Goal: Task Accomplishment & Management: Use online tool/utility

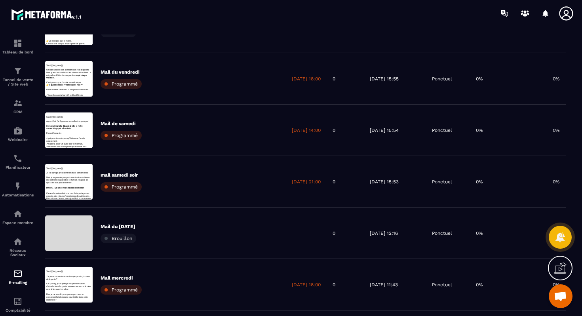
scroll to position [86, 0]
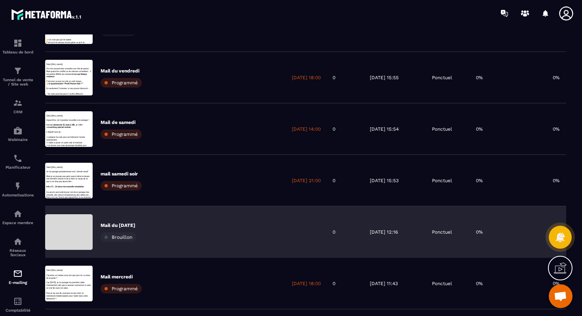
click at [131, 217] on div "Mail du [DATE] Brouillon" at bounding box center [165, 232] width 241 height 52
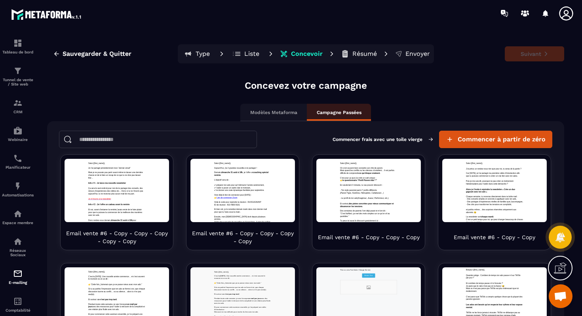
scroll to position [0, 0]
click at [206, 50] on p "Type" at bounding box center [203, 54] width 14 height 8
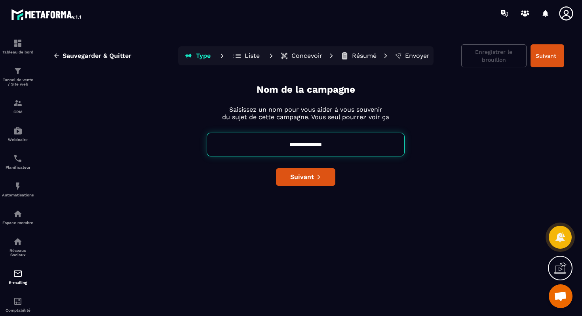
click at [340, 142] on input "**********" at bounding box center [306, 145] width 198 height 24
type input "**********"
click at [295, 177] on span "Suivant" at bounding box center [302, 177] width 24 height 8
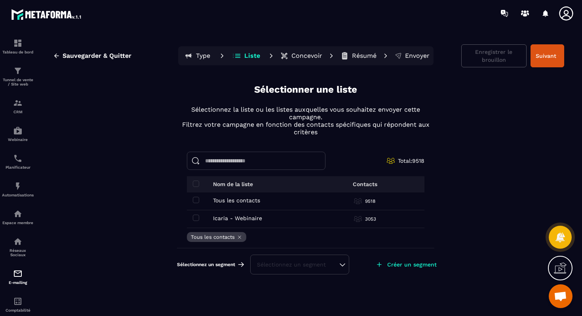
click at [307, 55] on p "Concevoir" at bounding box center [307, 56] width 31 height 8
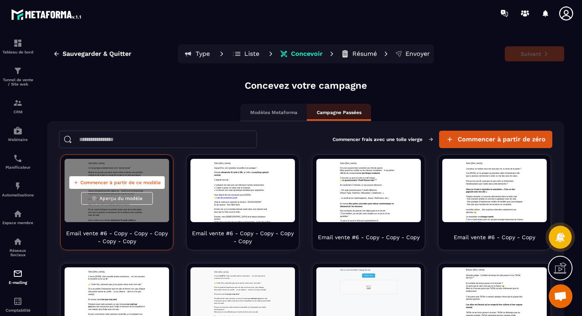
click at [132, 182] on span "Commencer à partir de ce modèle" at bounding box center [120, 182] width 80 height 6
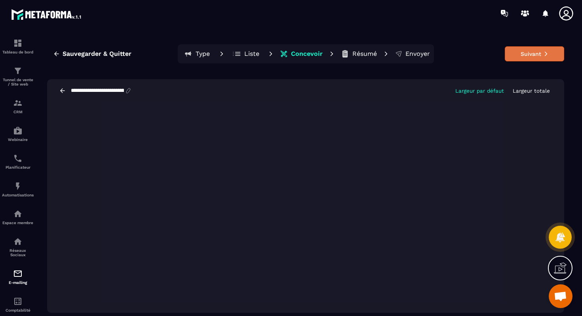
click at [544, 56] on icon at bounding box center [547, 54] width 6 height 6
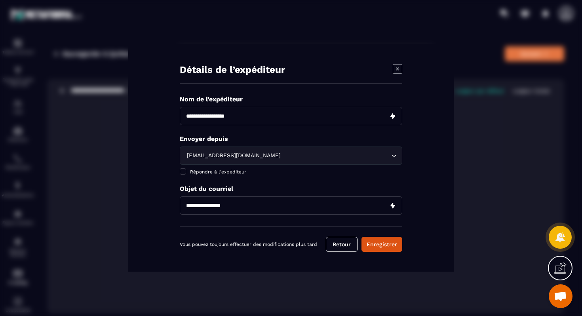
click at [278, 118] on input "Modal window" at bounding box center [291, 116] width 223 height 18
type input "**********"
click at [238, 212] on input "Modal window" at bounding box center [291, 205] width 223 height 18
paste input "**********"
type input "**********"
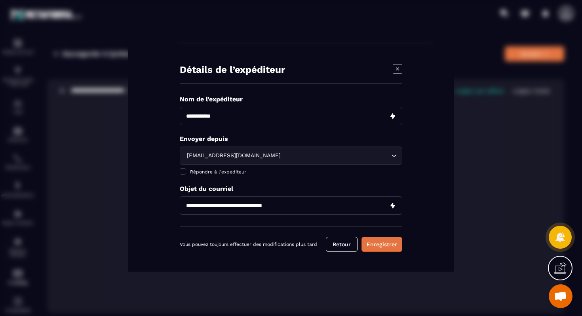
click at [378, 241] on button "Enregistrer" at bounding box center [382, 244] width 41 height 15
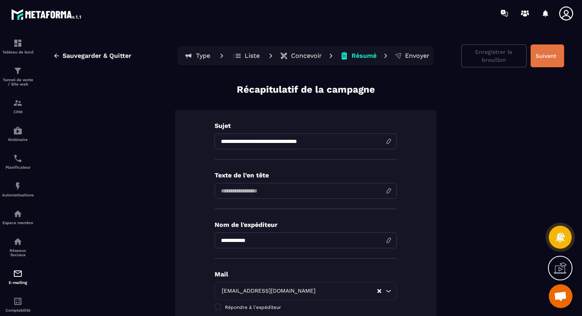
click at [546, 57] on button "Suivant" at bounding box center [548, 55] width 34 height 23
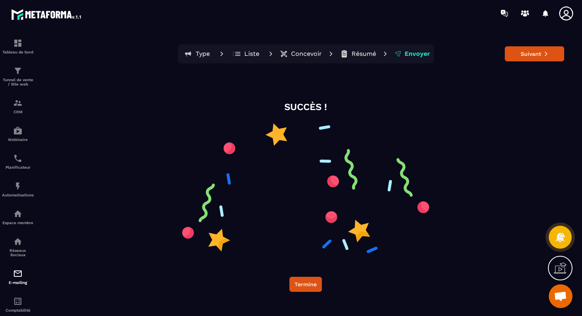
click at [546, 57] on button "Suivant" at bounding box center [534, 53] width 59 height 15
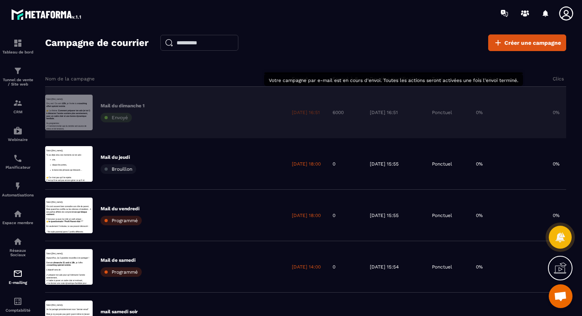
click at [113, 121] on div "Envoyé" at bounding box center [116, 118] width 31 height 10
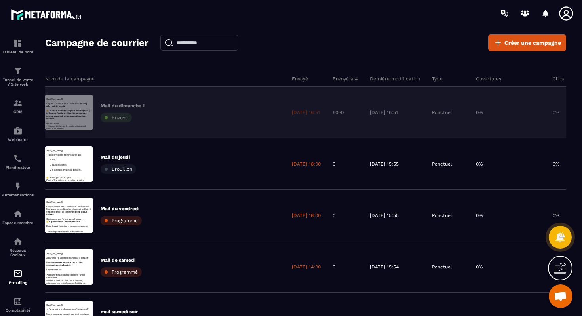
click at [173, 114] on div "Mail du [DATE] 1 Envoyé" at bounding box center [165, 113] width 241 height 52
click at [61, 108] on div at bounding box center [69, 113] width 48 height 36
click at [409, 105] on div "[DATE] 16:51" at bounding box center [395, 113] width 62 height 52
click at [172, 116] on div "Mail du [DATE] 1 Envoyé" at bounding box center [165, 113] width 241 height 52
click at [128, 106] on p "Mail du dimanche 1" at bounding box center [123, 106] width 44 height 6
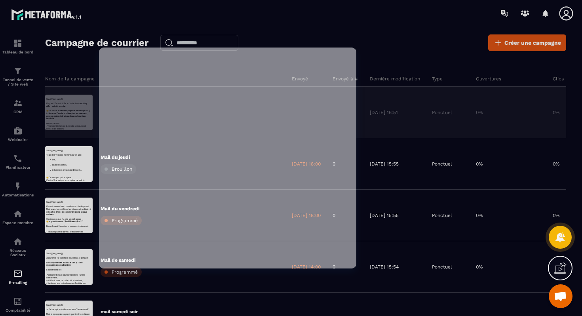
click at [78, 103] on div at bounding box center [69, 113] width 48 height 36
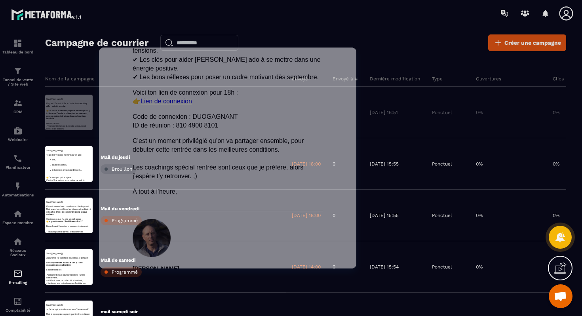
scroll to position [132, 0]
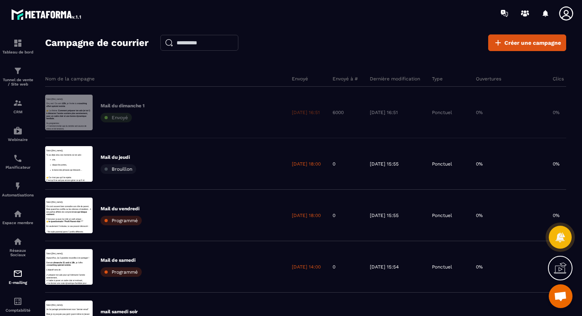
click at [407, 116] on div "[DATE] 16:51" at bounding box center [395, 113] width 62 height 52
click at [183, 110] on div "Mail du [DATE] 1 Envoyé" at bounding box center [165, 113] width 241 height 52
click at [227, 104] on div "Mail du [DATE] 1 Envoyé" at bounding box center [165, 113] width 241 height 52
click at [517, 104] on div "0%" at bounding box center [508, 113] width 77 height 52
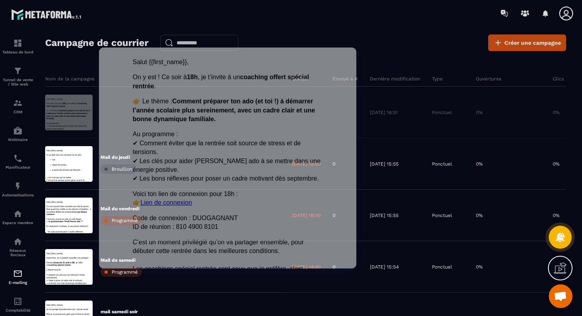
scroll to position [0, 0]
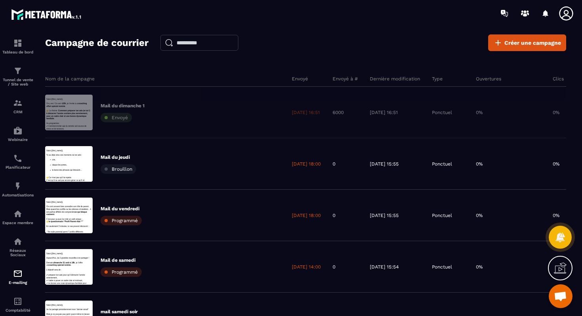
click at [408, 103] on div "[DATE] 16:51" at bounding box center [395, 113] width 62 height 52
click at [311, 112] on p "[DATE] 16:51" at bounding box center [306, 112] width 28 height 6
click at [517, 46] on span "Créer une campagne" at bounding box center [533, 43] width 57 height 8
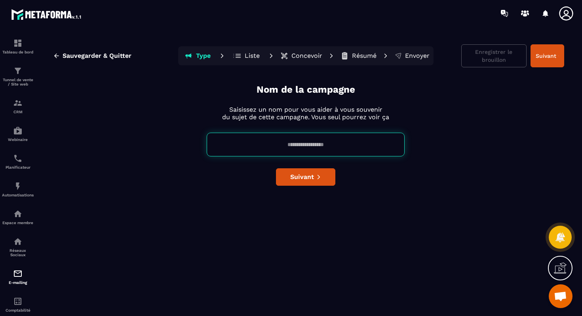
click at [283, 144] on input at bounding box center [306, 145] width 198 height 24
click at [89, 58] on span "Sauvegarder & Quitter" at bounding box center [97, 56] width 69 height 8
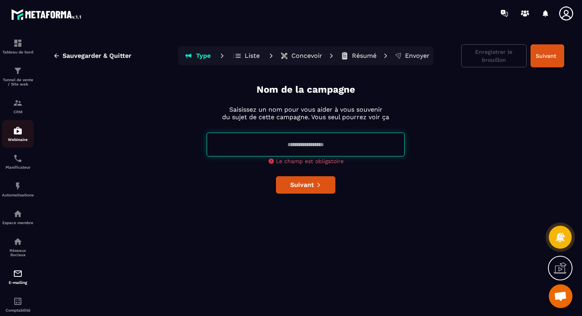
click at [17, 128] on img at bounding box center [18, 131] width 10 height 10
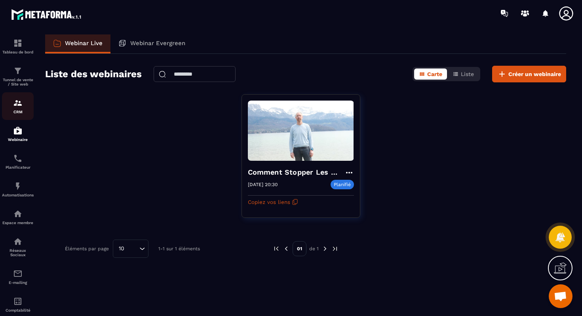
click at [17, 112] on p "CRM" at bounding box center [18, 112] width 32 height 4
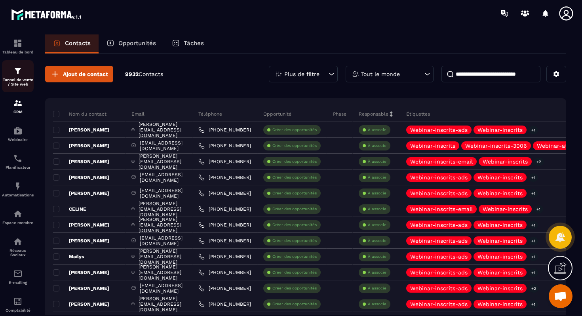
click at [17, 80] on p "Tunnel de vente / Site web" at bounding box center [18, 82] width 32 height 9
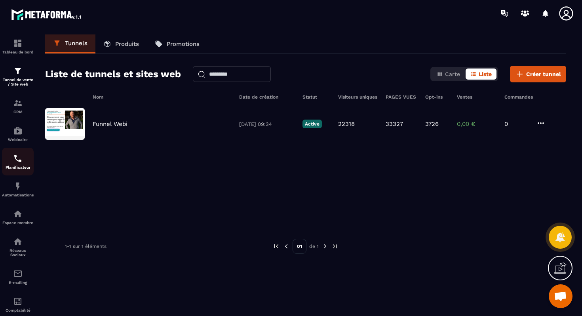
click at [11, 155] on link "Planificateur" at bounding box center [18, 162] width 32 height 28
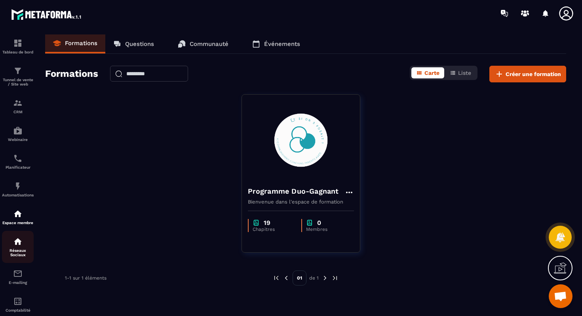
click at [17, 246] on img at bounding box center [18, 242] width 10 height 10
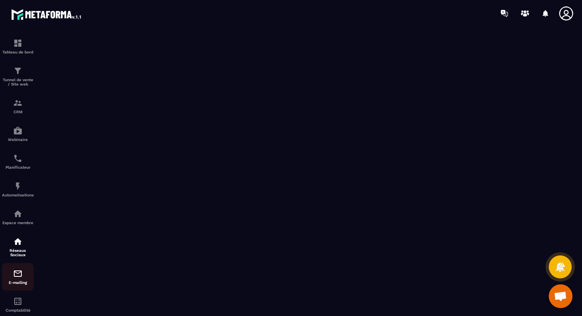
click at [12, 285] on p "E-mailing" at bounding box center [18, 282] width 32 height 4
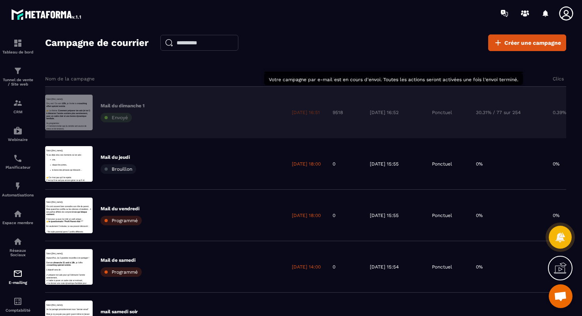
click at [424, 114] on div "[DATE] 16:52" at bounding box center [395, 113] width 62 height 52
click at [280, 114] on div "Mail du [DATE] 1 Envoyé" at bounding box center [165, 113] width 241 height 52
click at [111, 118] on div "Envoyé" at bounding box center [116, 118] width 31 height 10
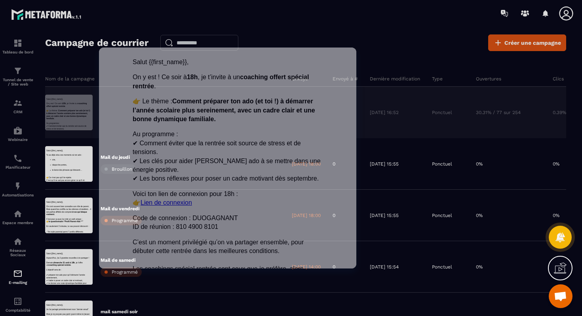
click at [60, 114] on div at bounding box center [69, 113] width 48 height 36
click at [148, 108] on span "Comment préparer ton ado (et toi !) à démarrer l’année scolaire plus sereinemen…" at bounding box center [224, 109] width 183 height 25
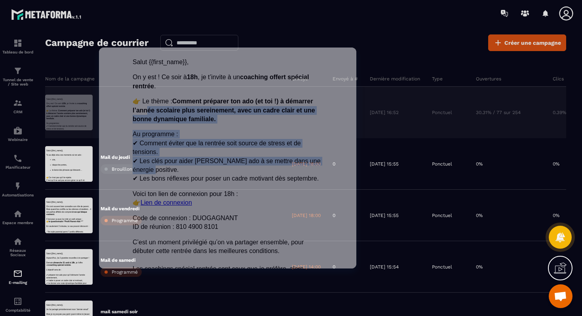
drag, startPoint x: 148, startPoint y: 108, endPoint x: 181, endPoint y: 174, distance: 73.7
click at [183, 174] on div "Salut {{first_name}}, On y est ! Ce soir à 18h , je t’invite à un coaching offe…" at bounding box center [228, 177] width 190 height 240
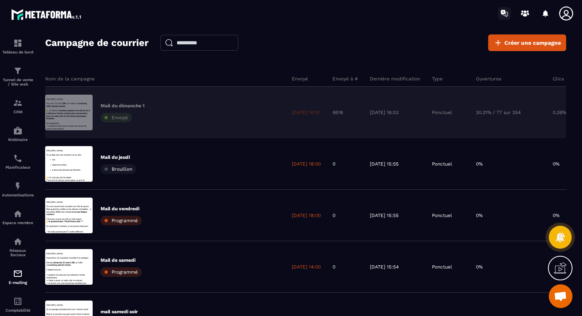
click at [504, 15] on icon at bounding box center [504, 13] width 13 height 13
click at [521, 115] on p "30.31% / 77 sur 254" at bounding box center [498, 112] width 45 height 6
click at [470, 107] on div "Ponctuel" at bounding box center [448, 113] width 44 height 52
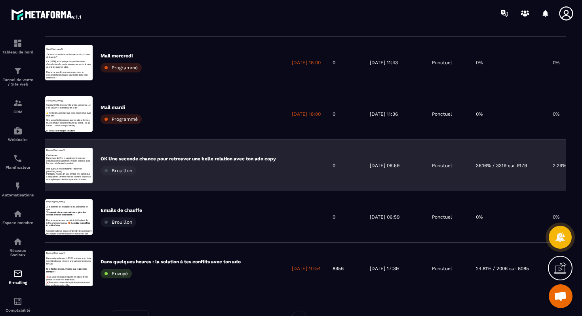
scroll to position [372, 0]
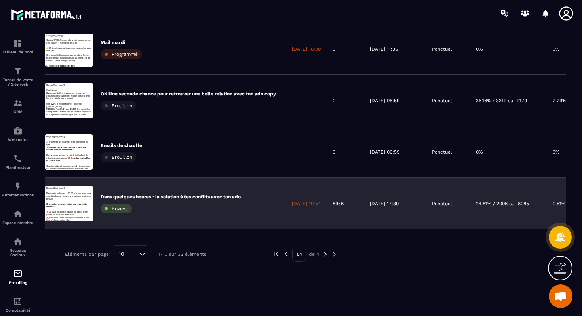
click at [155, 194] on p "Dans quelques heures : la solution à tes conflits avec ton ado" at bounding box center [171, 197] width 140 height 6
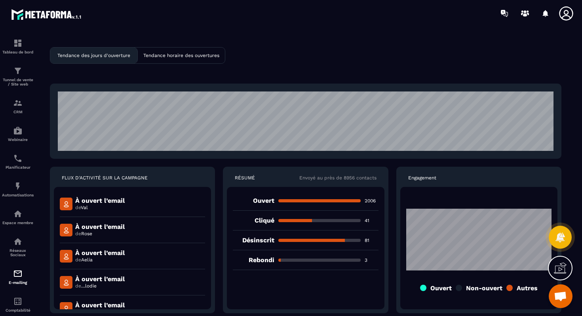
click at [173, 55] on p "Tendance horaire des ouvertures" at bounding box center [181, 56] width 76 height 6
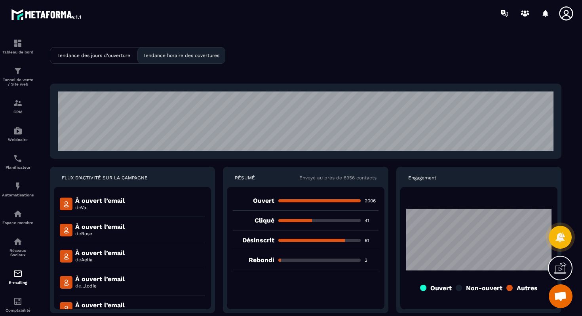
click at [93, 60] on div "Tendance des jours d'ouverture" at bounding box center [93, 56] width 87 height 16
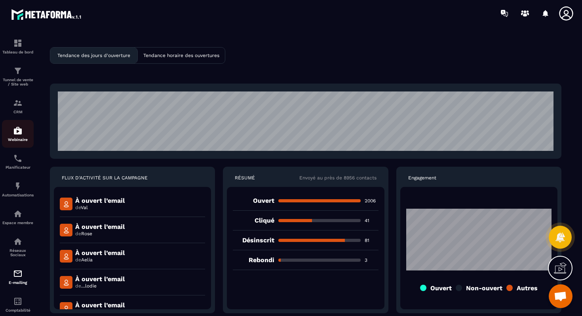
click at [19, 142] on p "Webinaire" at bounding box center [18, 139] width 32 height 4
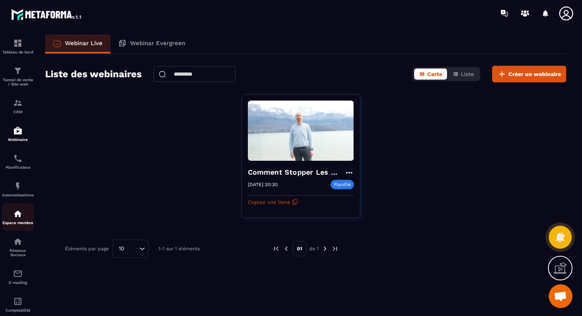
click at [17, 219] on img at bounding box center [18, 214] width 10 height 10
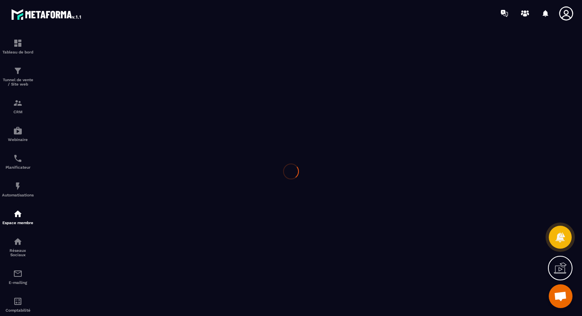
click at [13, 267] on div at bounding box center [291, 172] width 582 height 290
click at [13, 283] on div at bounding box center [291, 172] width 582 height 290
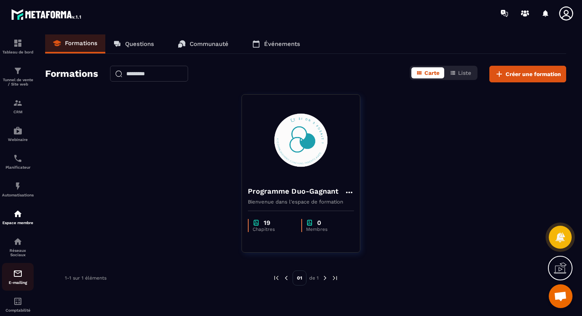
click at [15, 278] on img at bounding box center [18, 274] width 10 height 10
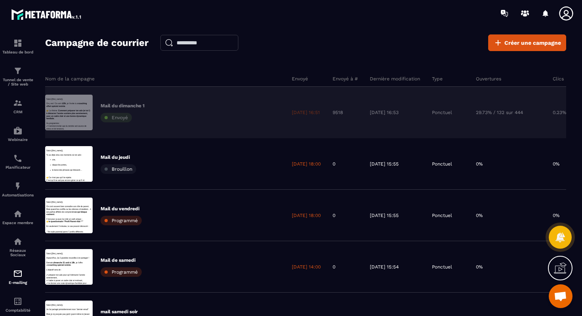
scroll to position [0, 0]
drag, startPoint x: 154, startPoint y: 125, endPoint x: 149, endPoint y: 110, distance: 16.3
click at [149, 110] on div "Mail du [DATE] 1 Envoyé" at bounding box center [165, 113] width 241 height 52
drag, startPoint x: 130, startPoint y: 111, endPoint x: 183, endPoint y: 111, distance: 53.1
click at [198, 111] on div "Mail du [DATE] 1 Envoyé" at bounding box center [165, 113] width 241 height 52
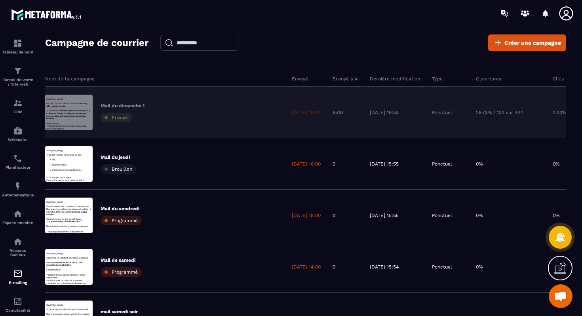
click at [122, 116] on span "Envoyé" at bounding box center [120, 118] width 16 height 6
click at [210, 114] on div "Mail du [DATE] 1 Envoyé" at bounding box center [165, 113] width 241 height 52
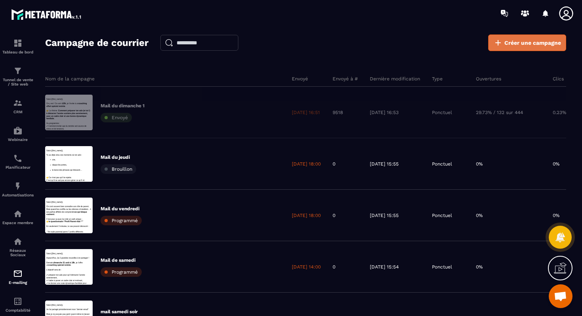
click at [524, 39] on span "Créer une campagne" at bounding box center [533, 43] width 57 height 8
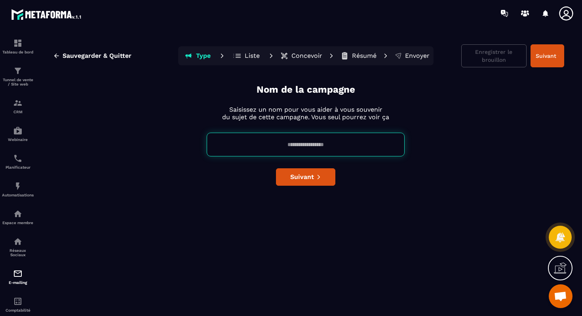
click at [288, 140] on input at bounding box center [306, 145] width 198 height 24
click at [101, 52] on span "Sauvegarder & Quitter" at bounding box center [97, 56] width 69 height 8
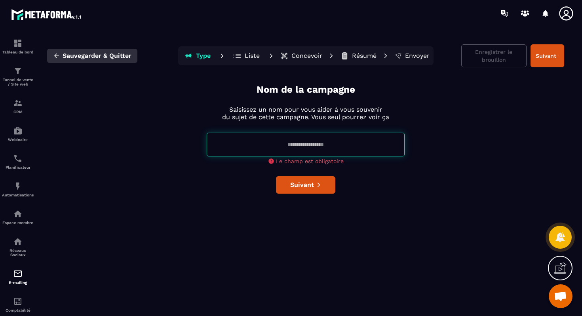
click at [73, 60] on button "Sauvegarder & Quitter" at bounding box center [92, 56] width 90 height 14
click at [57, 55] on icon "button" at bounding box center [56, 55] width 5 height 4
click at [87, 51] on button "Sauvegarder & Quitter" at bounding box center [92, 56] width 90 height 14
click at [17, 277] on img at bounding box center [18, 274] width 10 height 10
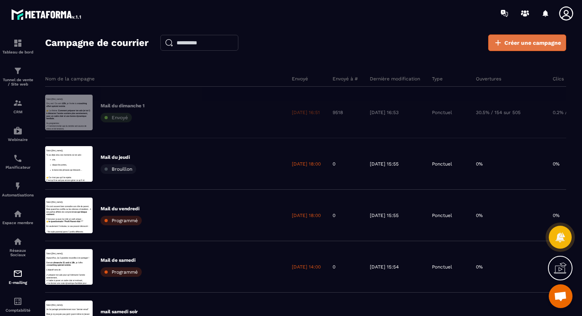
click at [528, 41] on span "Créer une campagne" at bounding box center [533, 43] width 57 height 8
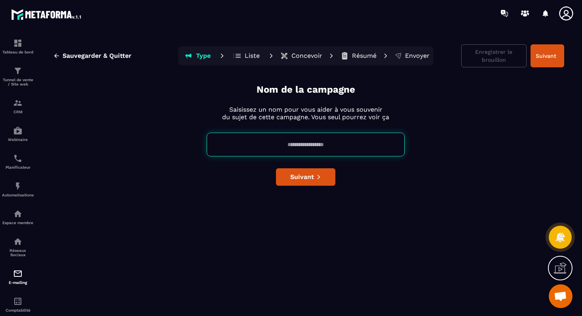
click at [259, 139] on input at bounding box center [306, 145] width 198 height 24
type input "**********"
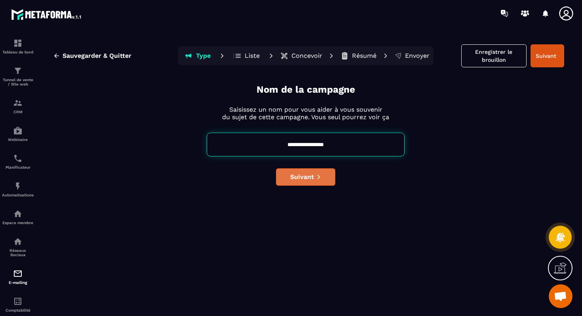
click at [304, 175] on span "Suivant" at bounding box center [302, 177] width 24 height 8
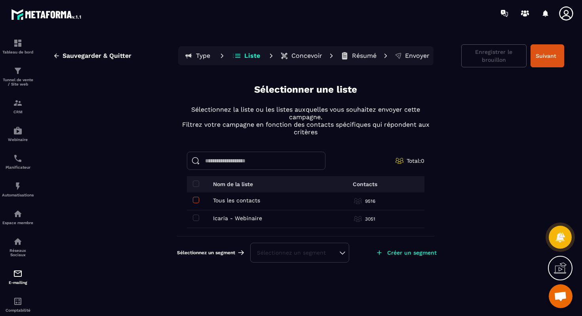
click at [196, 198] on span at bounding box center [196, 200] width 6 height 6
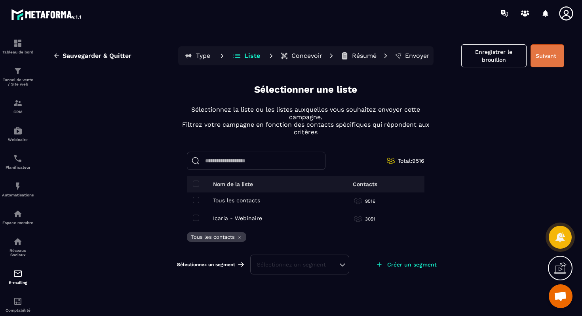
click at [551, 60] on button "Suivant" at bounding box center [548, 55] width 34 height 23
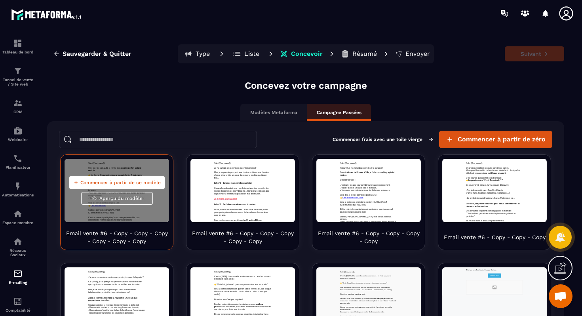
click at [132, 181] on span "Commencer à partir de ce modèle" at bounding box center [120, 182] width 80 height 6
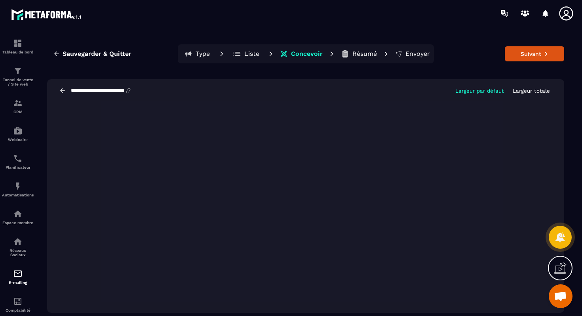
click at [362, 55] on p "Résumé" at bounding box center [365, 54] width 25 height 8
click at [362, 53] on p "Résumé" at bounding box center [365, 54] width 25 height 8
click at [358, 55] on p "Résumé" at bounding box center [365, 54] width 25 height 8
click at [362, 54] on p "Résumé" at bounding box center [365, 54] width 25 height 8
click at [510, 53] on button "Suivant" at bounding box center [534, 53] width 59 height 15
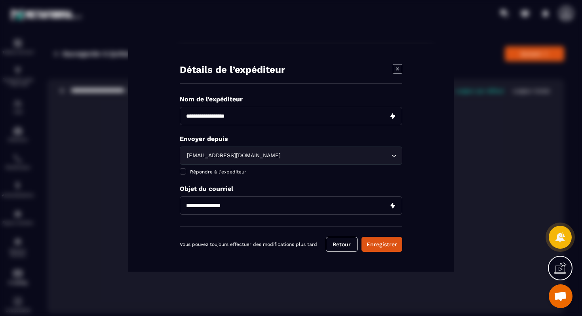
click at [236, 117] on input "Modal window" at bounding box center [291, 116] width 223 height 18
type input "**********"
click at [223, 208] on input "Modal window" at bounding box center [291, 205] width 223 height 18
paste input "**********"
type input "**********"
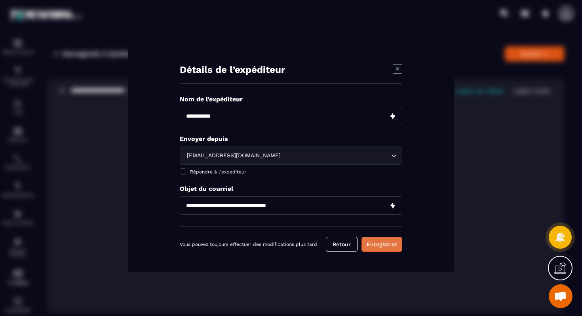
click at [376, 242] on button "Enregistrer" at bounding box center [382, 244] width 41 height 15
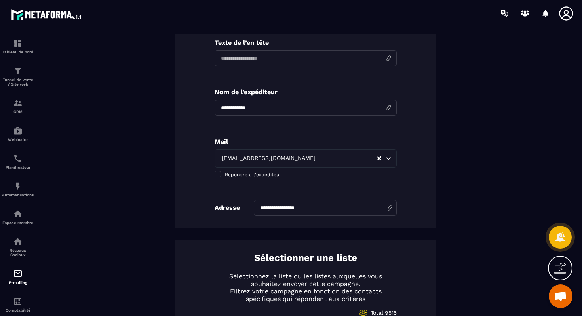
scroll to position [354, 0]
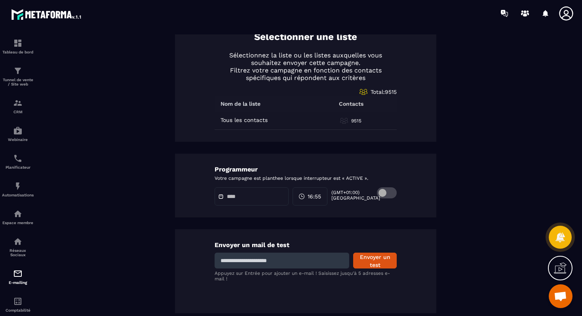
click at [385, 193] on span at bounding box center [387, 192] width 20 height 11
click at [220, 197] on icon at bounding box center [221, 197] width 6 height 6
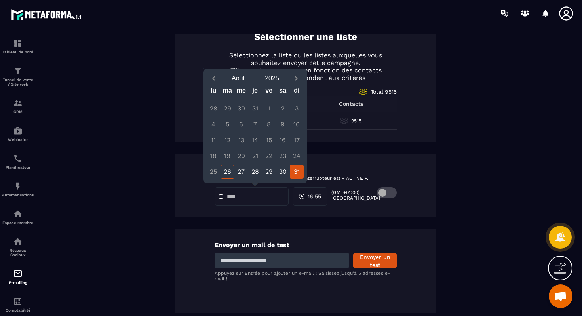
click at [294, 173] on div "31" at bounding box center [297, 172] width 14 height 14
type input "**********"
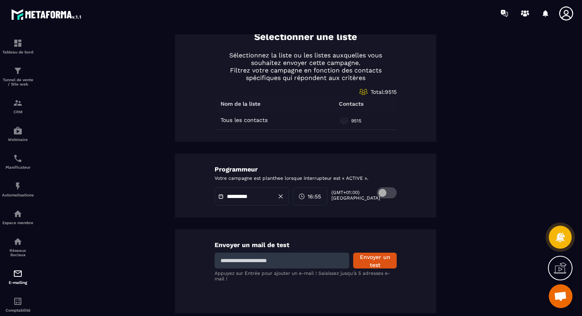
click at [324, 200] on div "16:55" at bounding box center [310, 196] width 35 height 18
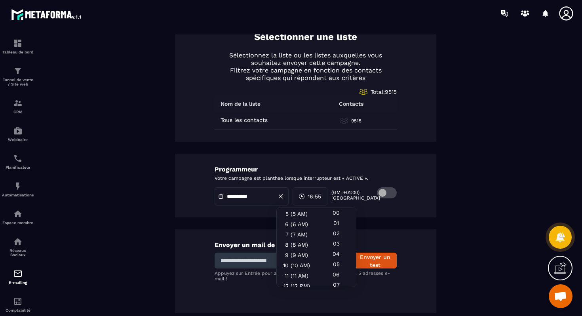
scroll to position [58, 0]
click at [292, 242] on div "8 (8 AM)" at bounding box center [297, 247] width 40 height 10
click at [291, 263] on div "10 (10 AM)" at bounding box center [297, 268] width 40 height 10
click at [338, 218] on div "00" at bounding box center [337, 223] width 40 height 10
click at [390, 222] on div "**********" at bounding box center [305, 21] width 517 height 584
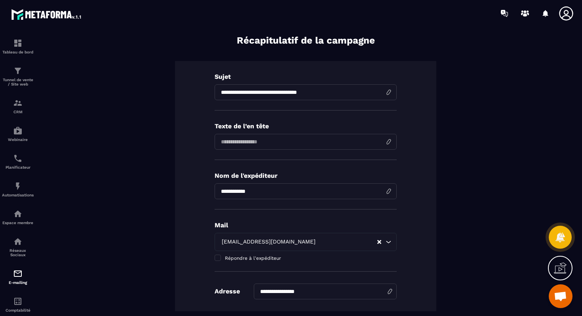
scroll to position [0, 0]
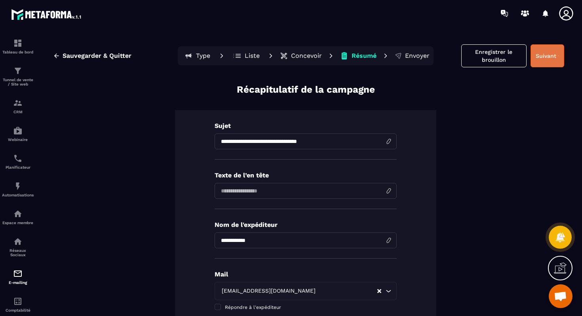
click at [549, 52] on button "Suivant" at bounding box center [548, 55] width 34 height 23
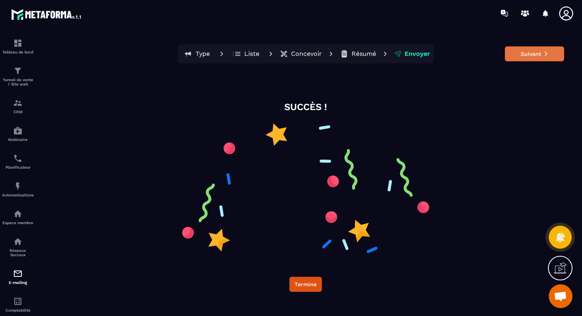
click at [524, 57] on button "Suivant" at bounding box center [534, 53] width 59 height 15
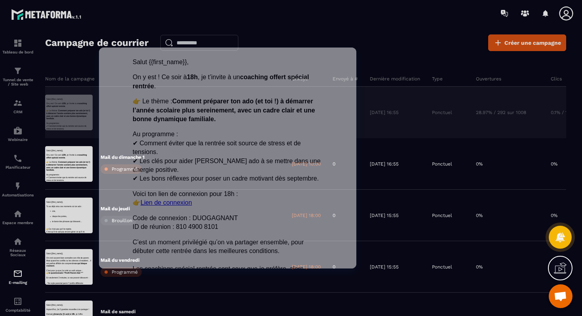
scroll to position [0, 0]
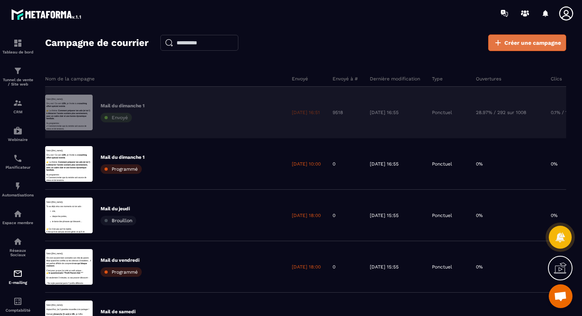
click at [523, 42] on span "Créer une campagne" at bounding box center [533, 43] width 57 height 8
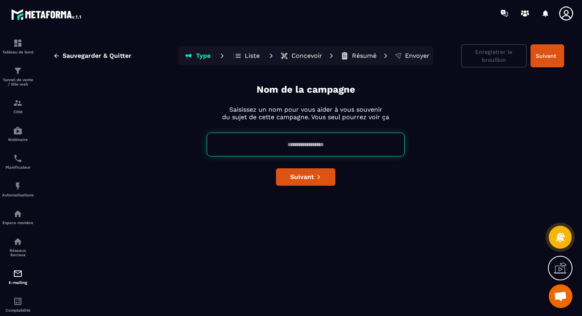
click at [269, 145] on input at bounding box center [306, 145] width 198 height 24
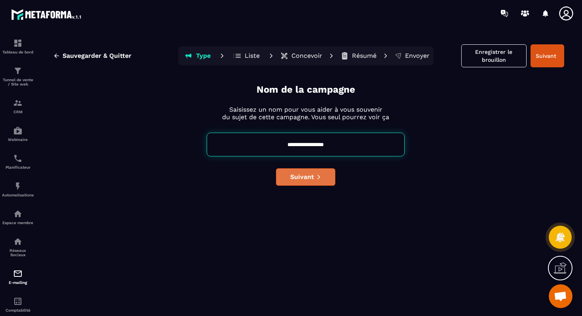
type input "**********"
click at [311, 177] on span "Suivant" at bounding box center [302, 177] width 24 height 8
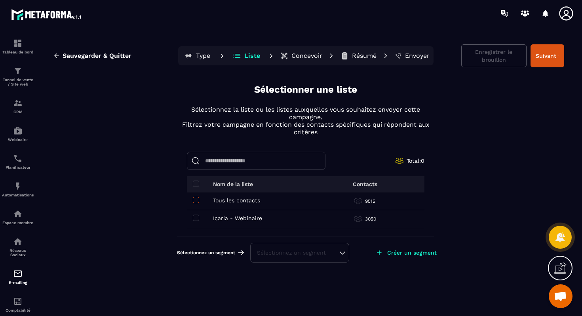
click at [196, 197] on span at bounding box center [196, 200] width 6 height 6
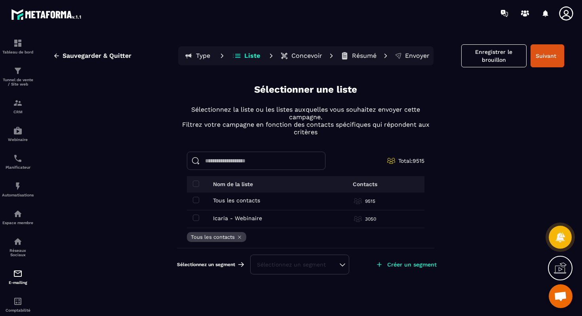
click at [301, 59] on p "Concevoir" at bounding box center [307, 56] width 31 height 8
click at [547, 53] on button "Suivant" at bounding box center [548, 55] width 34 height 23
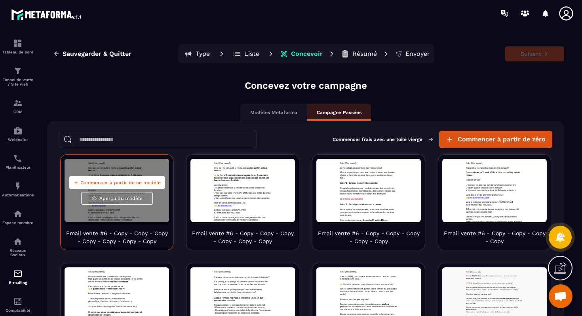
click at [128, 185] on span "Commencer à partir de ce modèle" at bounding box center [120, 182] width 80 height 6
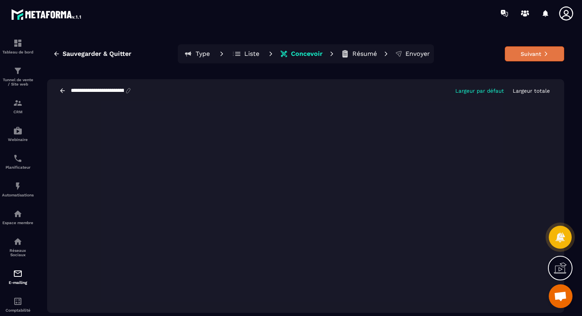
click at [530, 58] on button "Suivant" at bounding box center [534, 53] width 59 height 15
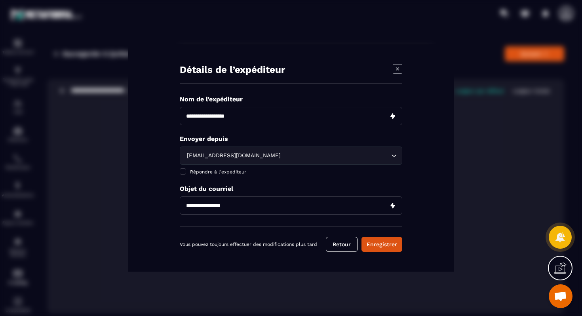
click at [241, 110] on input "Modal window" at bounding box center [291, 116] width 223 height 18
paste input "**********"
type input "**********"
click at [221, 208] on input "Modal window" at bounding box center [291, 205] width 223 height 18
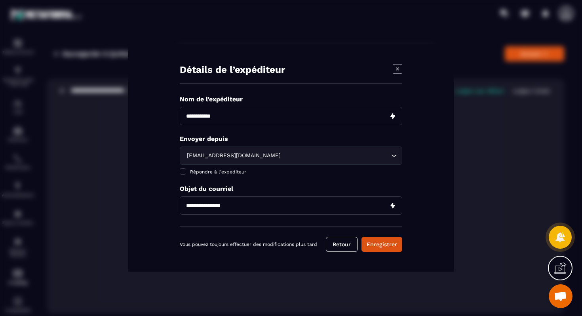
paste input "**********"
type input "**********"
click at [378, 241] on button "Enregistrer" at bounding box center [382, 244] width 41 height 15
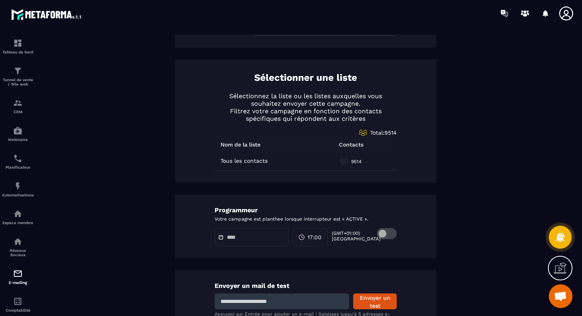
scroll to position [354, 0]
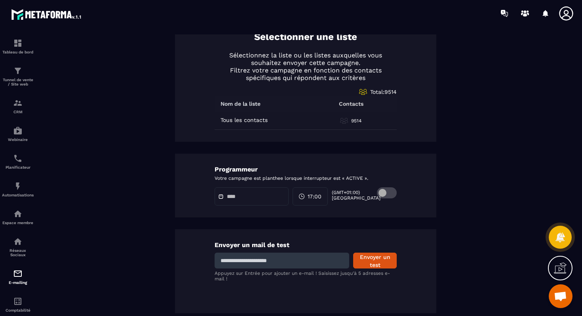
click at [387, 195] on span at bounding box center [387, 192] width 20 height 11
click at [248, 202] on div at bounding box center [252, 196] width 74 height 18
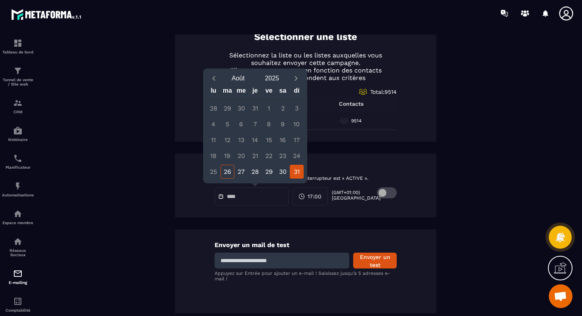
click at [296, 171] on div "31" at bounding box center [297, 172] width 14 height 14
type input "**********"
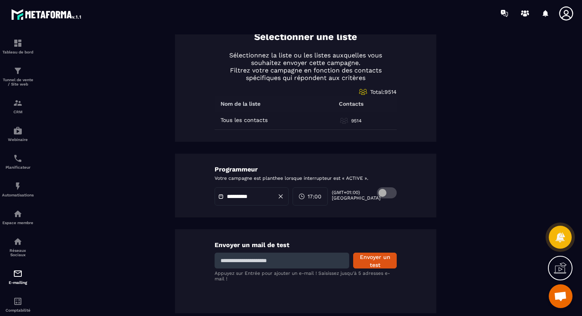
click at [319, 195] on span "17:00" at bounding box center [315, 197] width 14 height 8
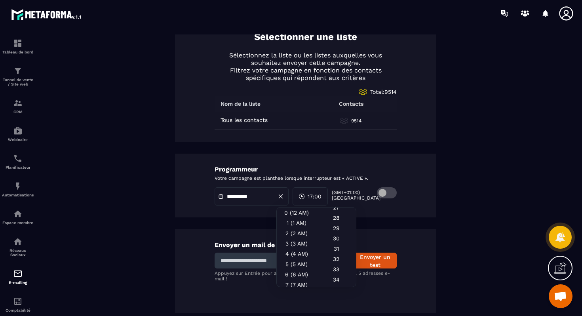
scroll to position [290, 0]
click at [336, 240] on div "30" at bounding box center [337, 242] width 40 height 10
click at [391, 209] on div "**********" at bounding box center [305, 186] width 261 height 64
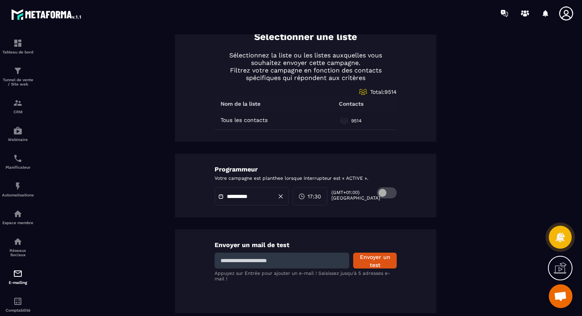
click at [259, 263] on input at bounding box center [282, 261] width 135 height 16
type input "**********"
click at [362, 257] on button "Envoyer un test" at bounding box center [375, 261] width 44 height 16
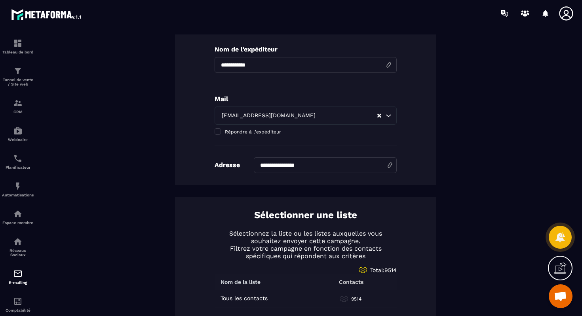
scroll to position [0, 0]
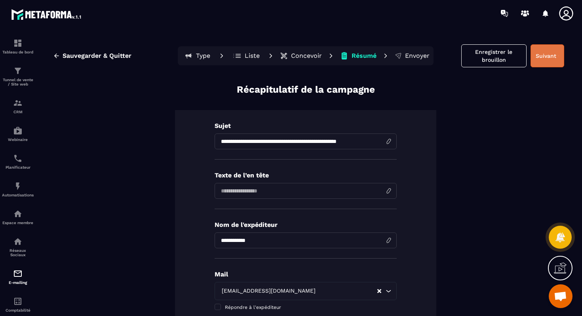
click at [535, 48] on button "Suivant" at bounding box center [548, 55] width 34 height 23
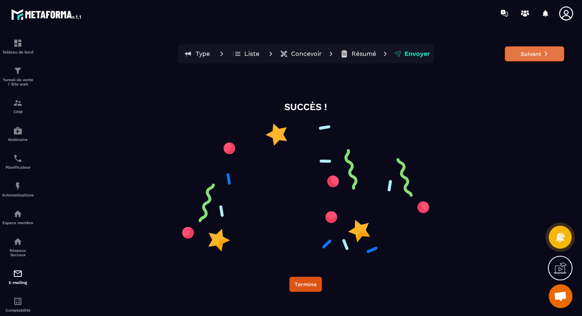
click at [535, 50] on button "Suivant" at bounding box center [534, 53] width 59 height 15
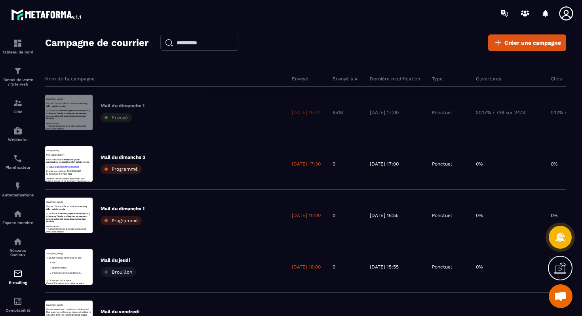
click at [574, 12] on icon at bounding box center [567, 14] width 16 height 16
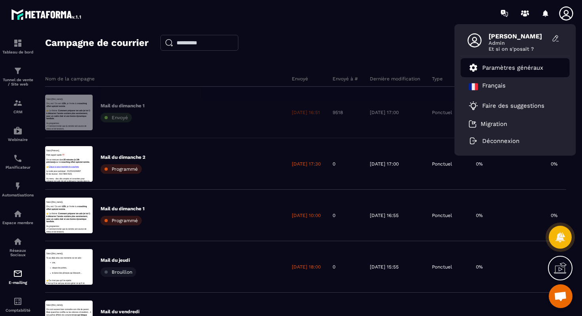
click at [495, 67] on p "Paramètres généraux" at bounding box center [513, 67] width 61 height 7
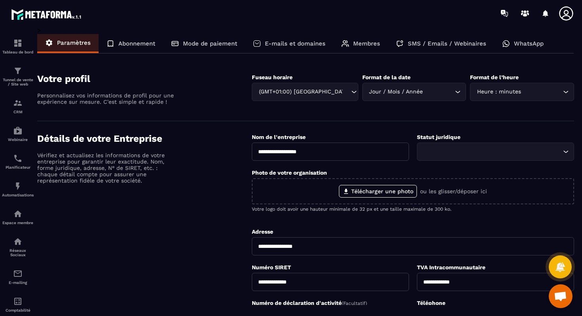
click at [281, 38] on div "E-mails et domaines" at bounding box center [289, 43] width 88 height 19
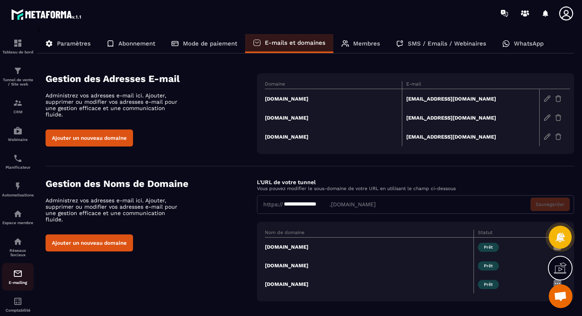
scroll to position [20, 0]
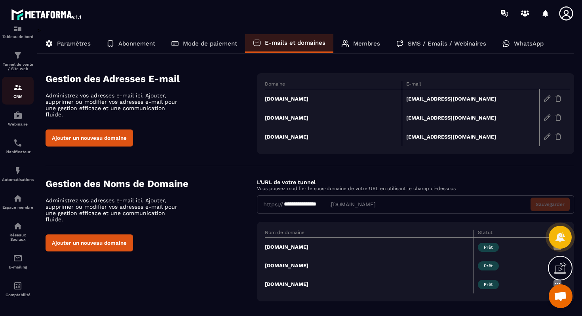
click at [20, 85] on img at bounding box center [18, 88] width 10 height 10
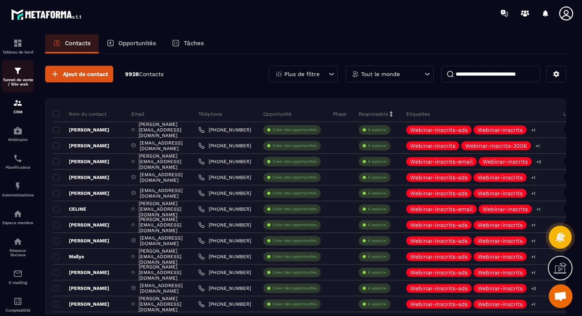
click at [13, 76] on img at bounding box center [18, 71] width 10 height 10
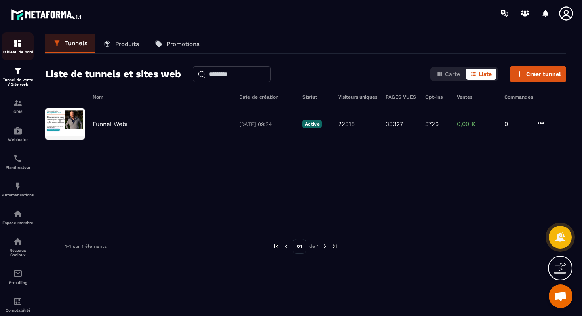
click at [13, 48] on img at bounding box center [18, 43] width 10 height 10
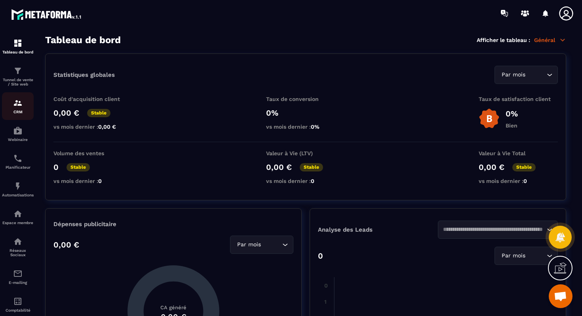
click at [17, 111] on p "CRM" at bounding box center [18, 112] width 32 height 4
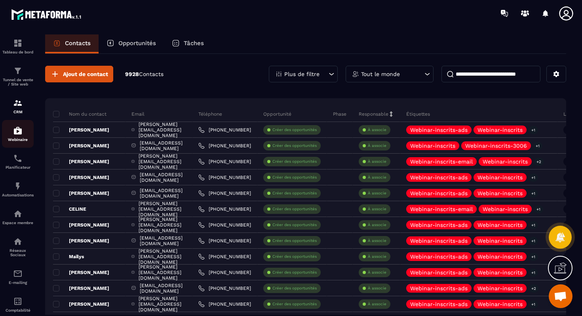
click at [16, 131] on img at bounding box center [18, 131] width 10 height 10
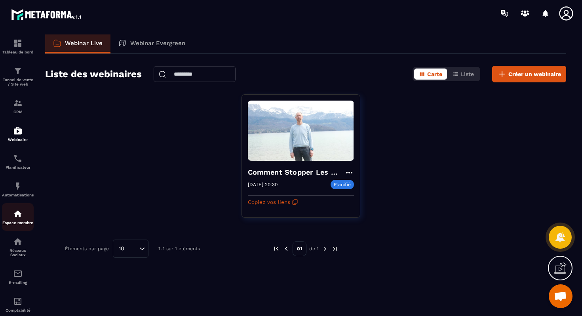
click at [16, 219] on img at bounding box center [18, 214] width 10 height 10
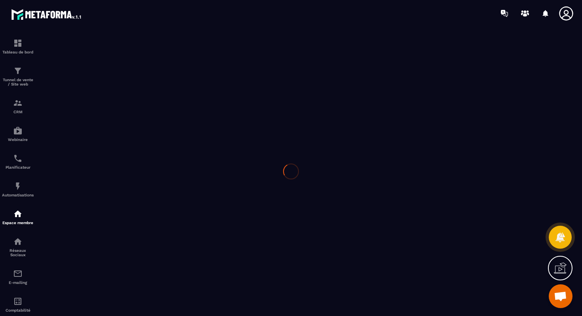
click at [16, 244] on div at bounding box center [291, 172] width 582 height 290
click at [17, 288] on div at bounding box center [291, 172] width 582 height 290
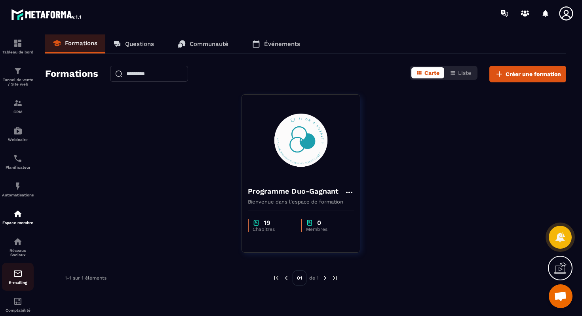
click at [15, 278] on img at bounding box center [18, 274] width 10 height 10
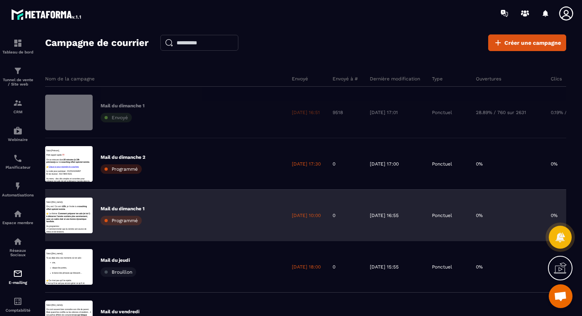
scroll to position [0, 0]
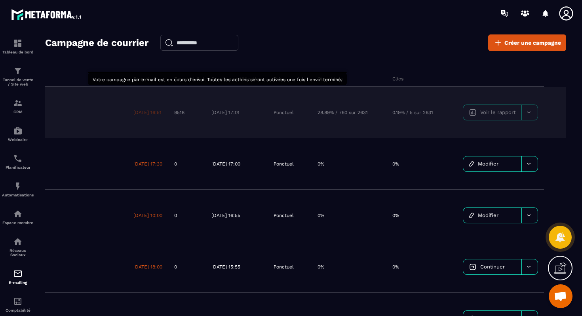
click at [532, 113] on div at bounding box center [530, 112] width 16 height 15
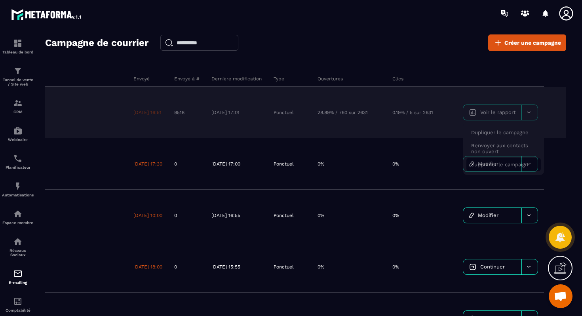
click at [517, 163] on span "Supprimer le campaign" at bounding box center [499, 165] width 57 height 6
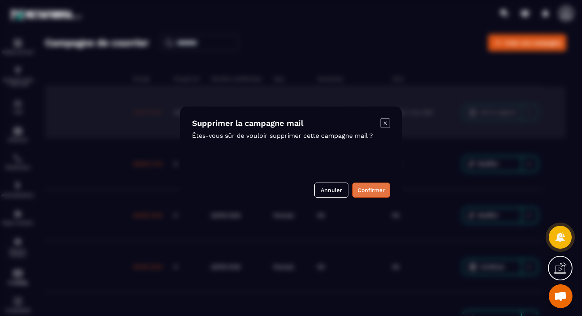
click at [367, 189] on button "Confirmer" at bounding box center [372, 190] width 38 height 15
